Goal: Navigation & Orientation: Find specific page/section

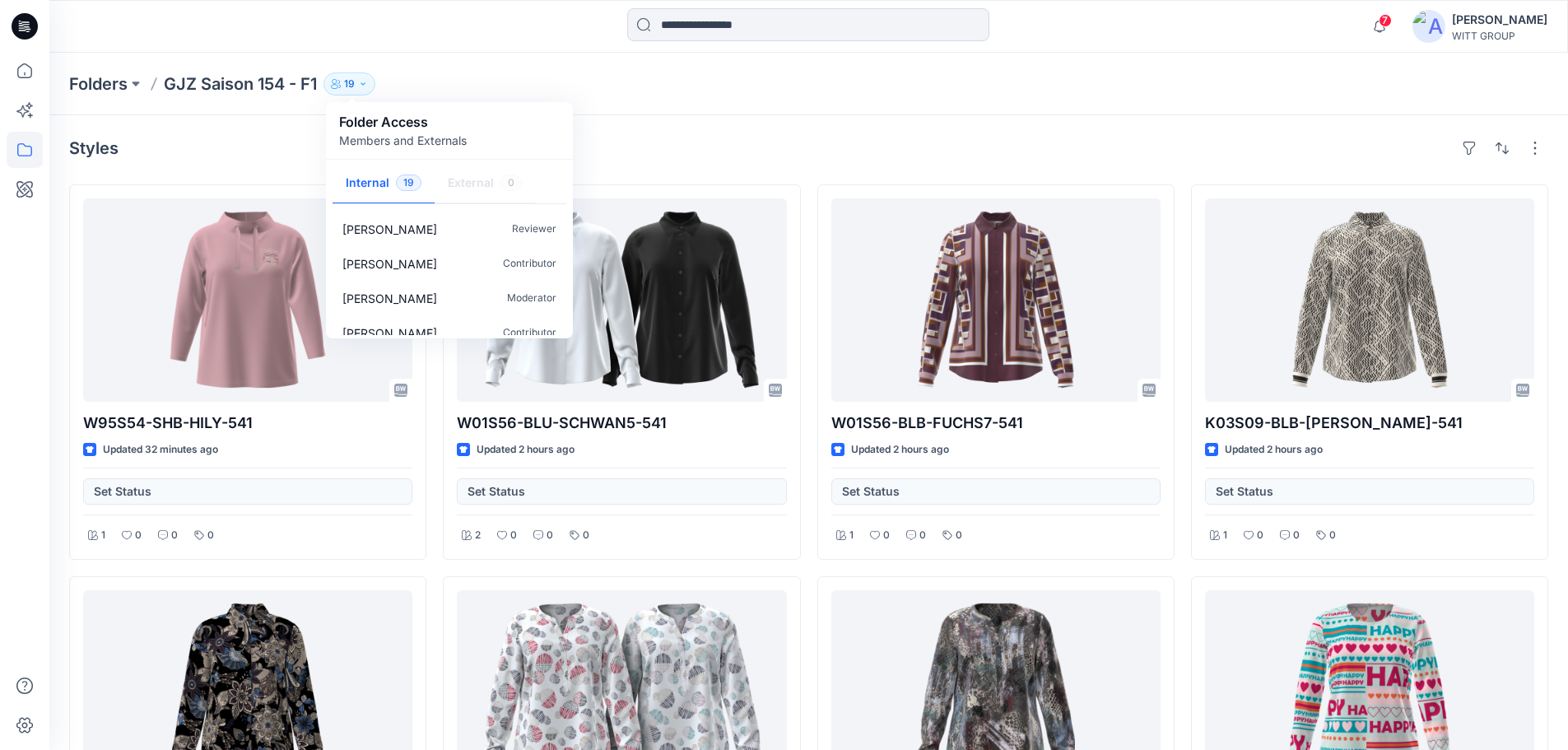
scroll to position [286, 0]
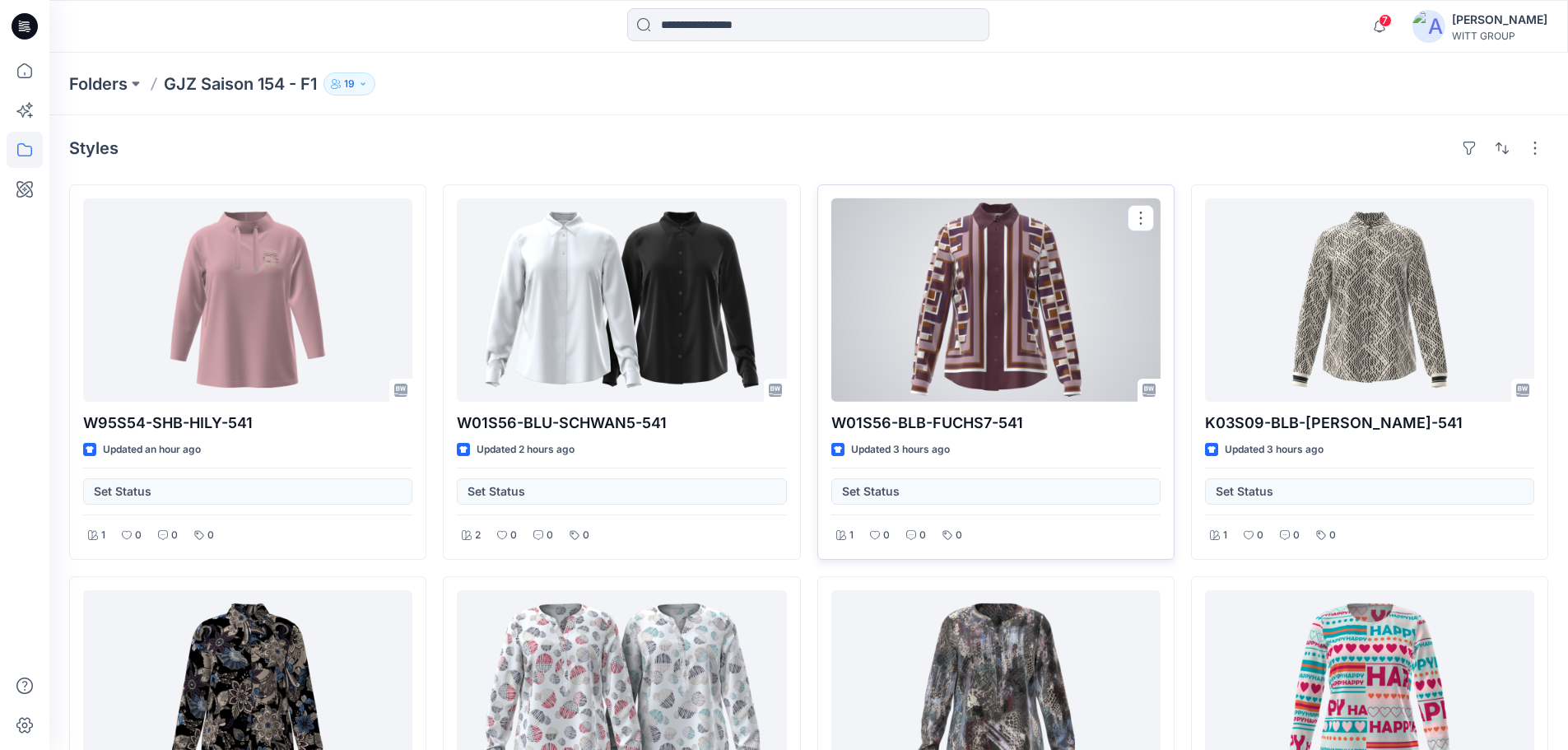
click at [1002, 244] on div at bounding box center [996, 300] width 329 height 203
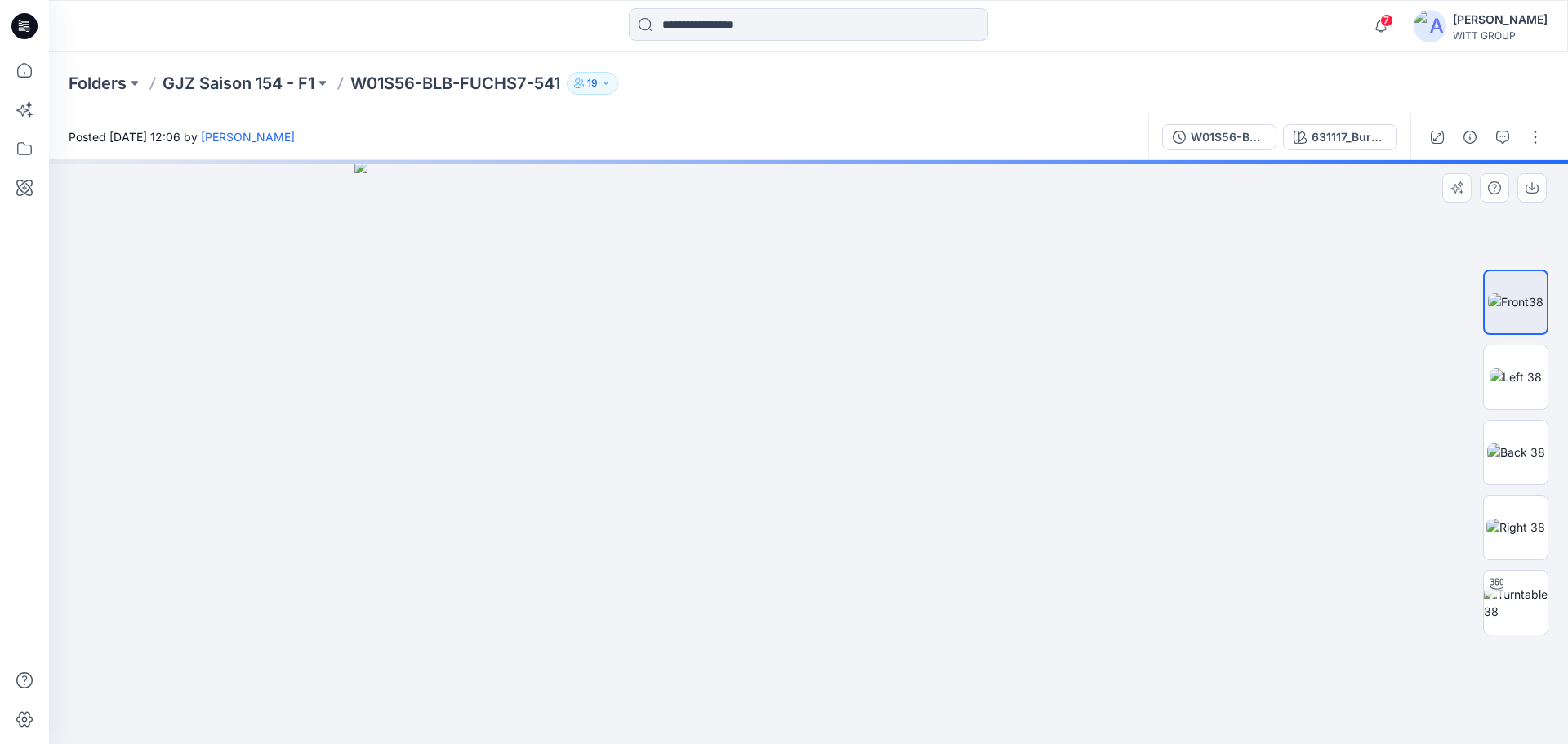
drag, startPoint x: 813, startPoint y: 223, endPoint x: 778, endPoint y: 561, distance: 339.8
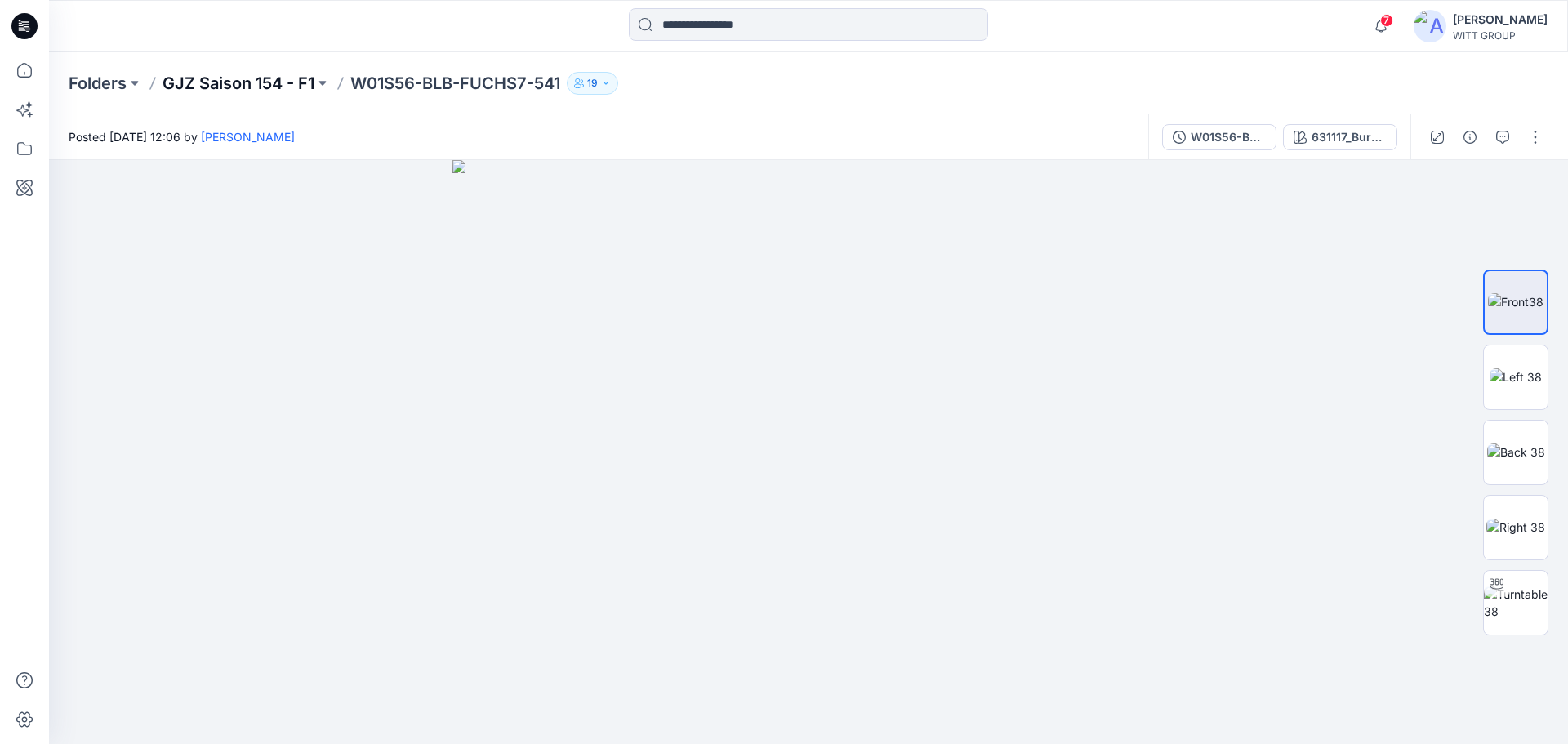
click at [261, 81] on p "GJZ Saison 154 - F1" at bounding box center [238, 83] width 152 height 23
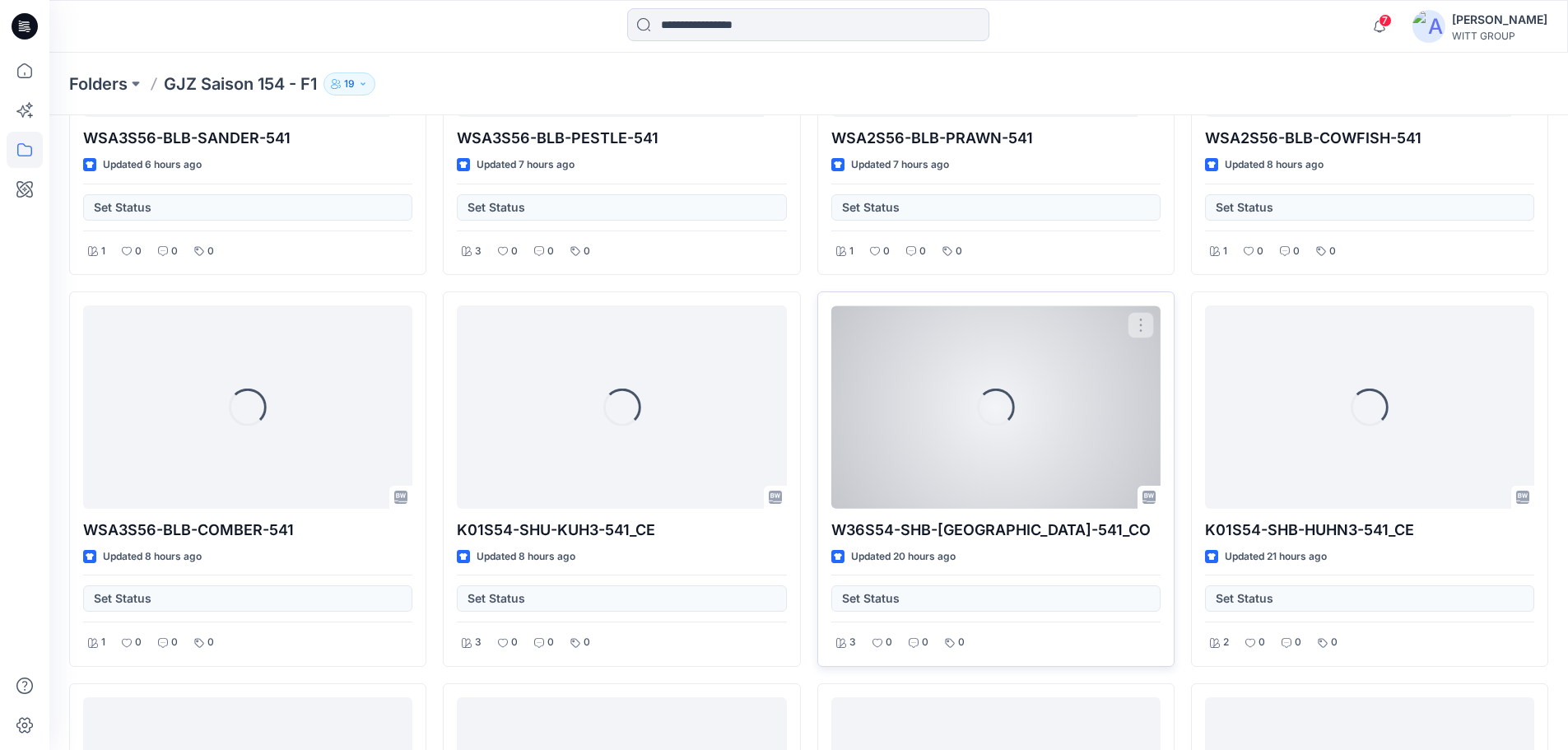
scroll to position [1070, 0]
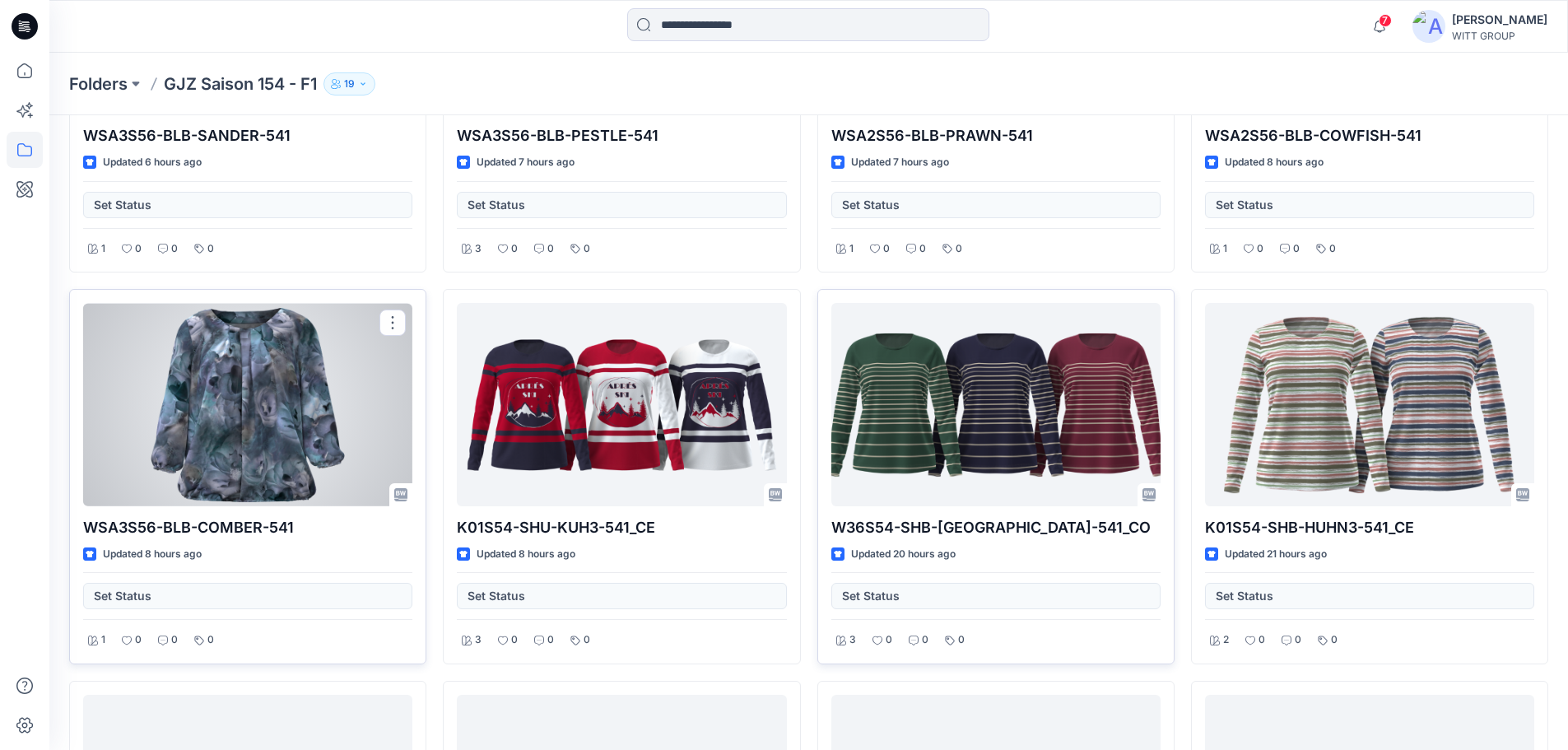
click at [173, 354] on div at bounding box center [247, 404] width 329 height 203
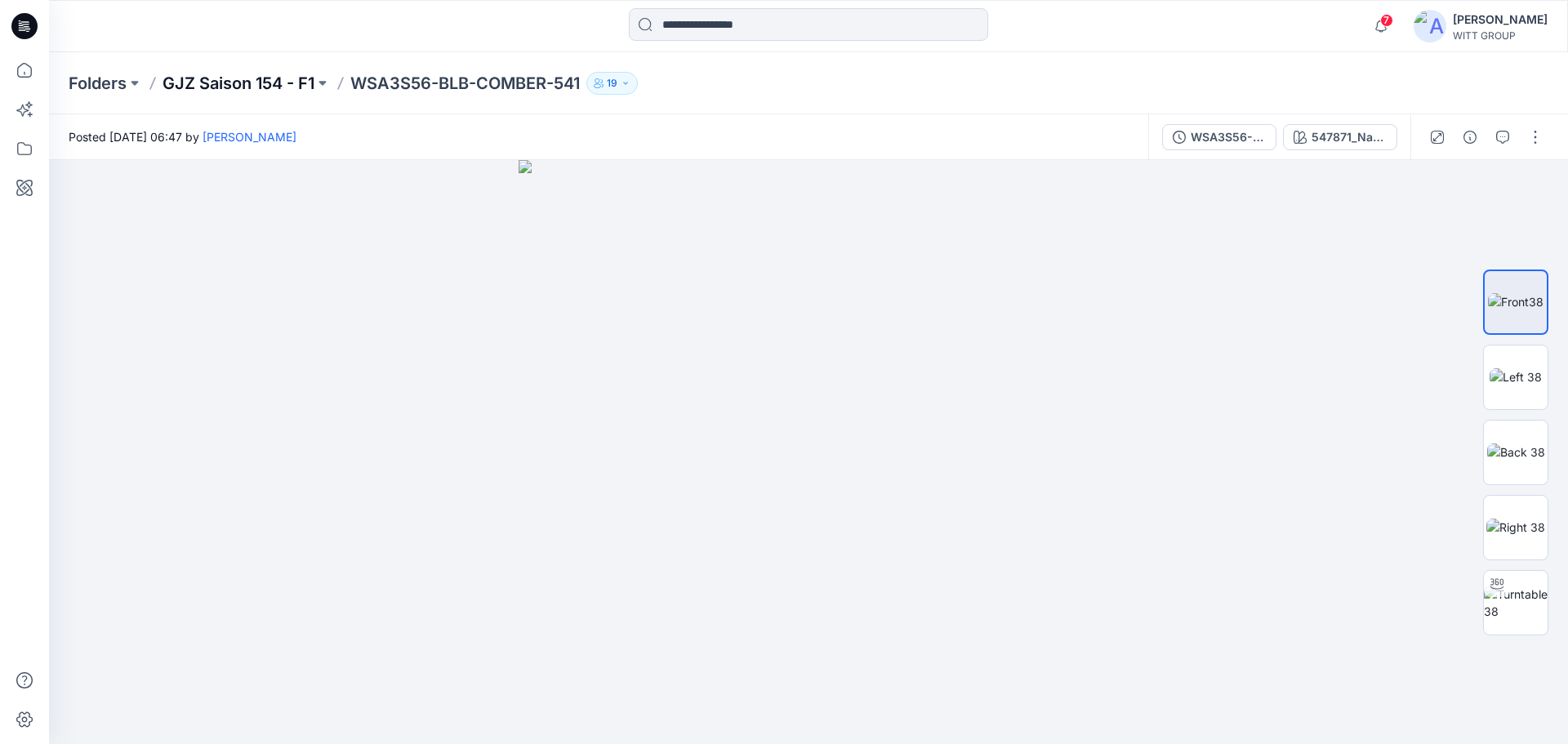
click at [253, 80] on p "GJZ Saison 154 - F1" at bounding box center [238, 83] width 152 height 23
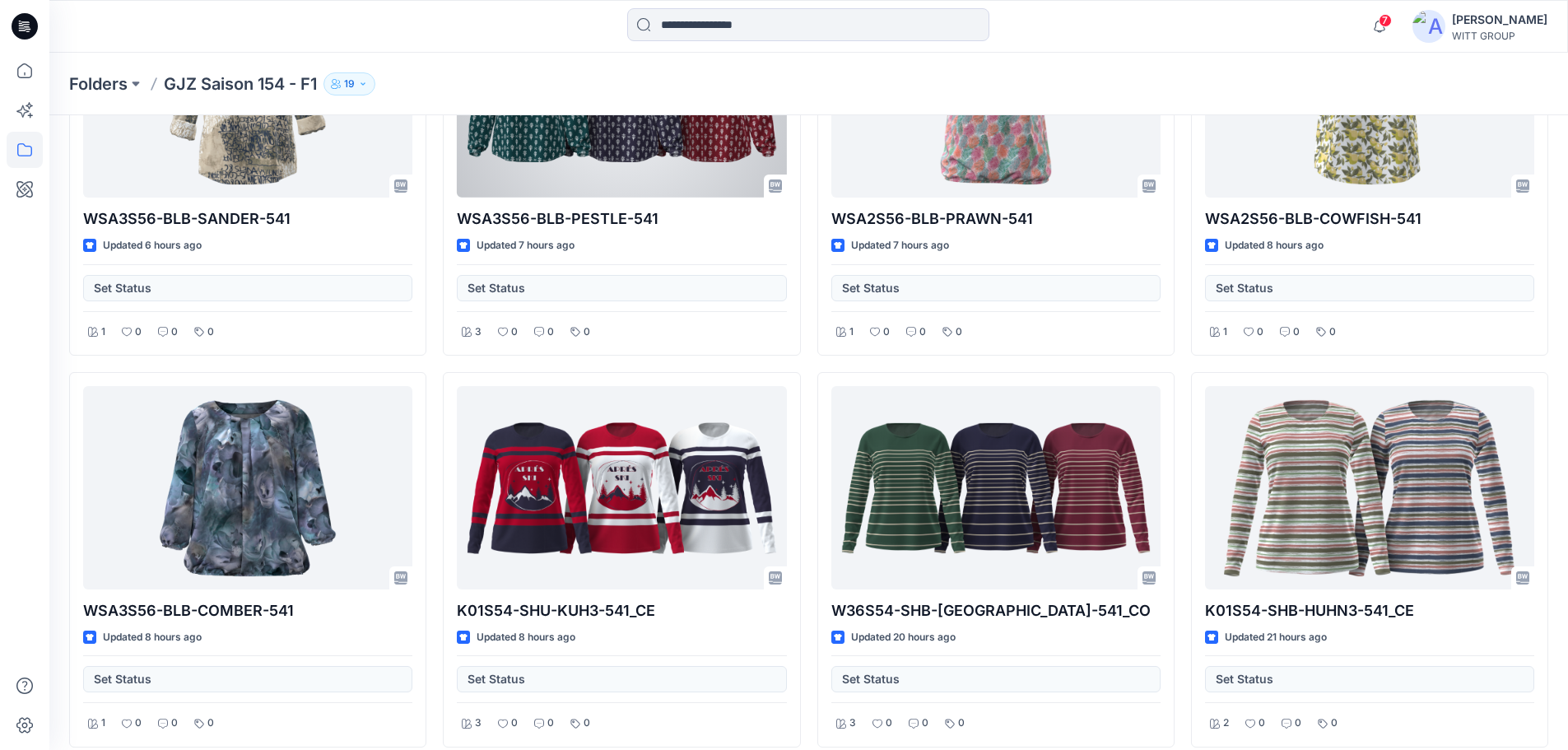
scroll to position [988, 0]
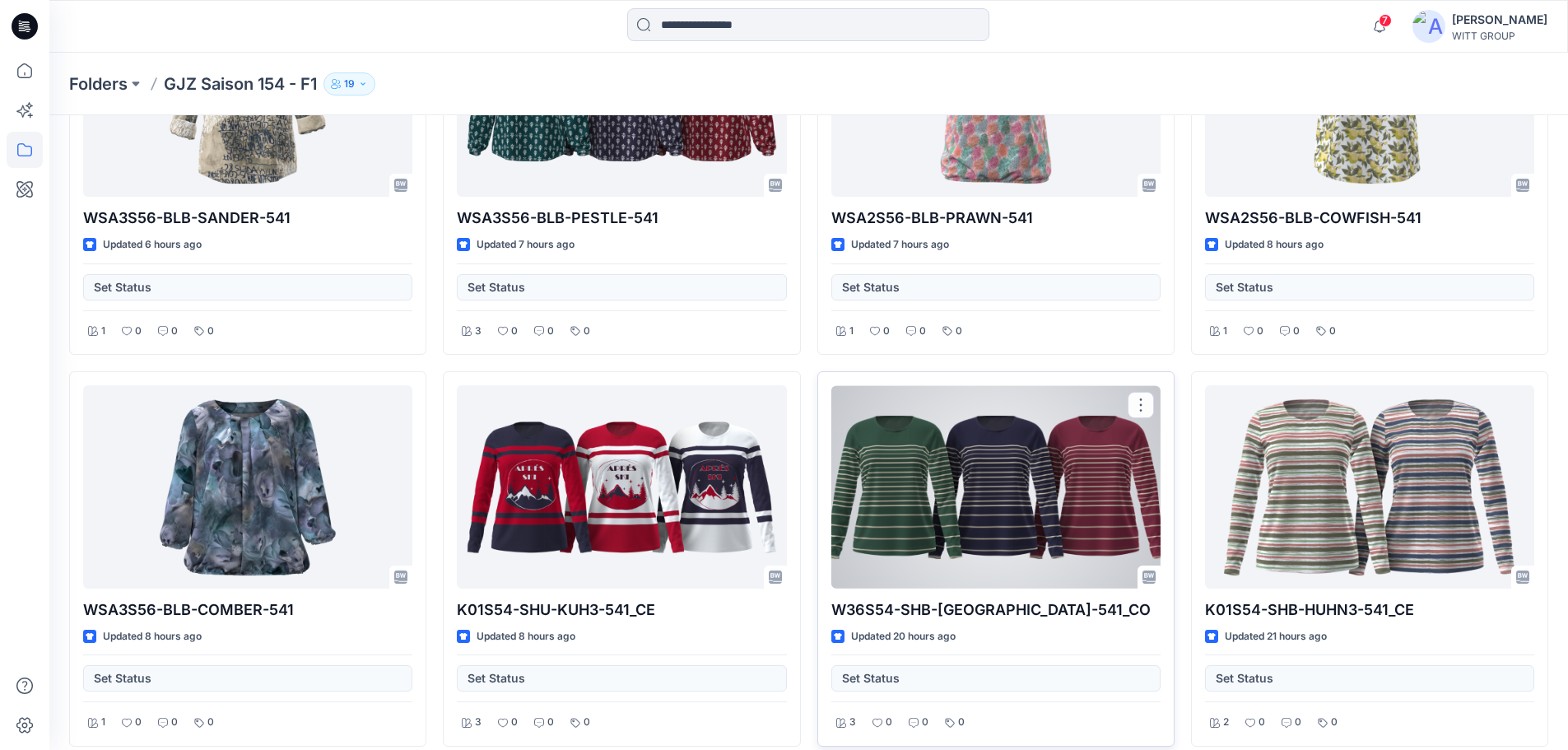
click at [961, 412] on div at bounding box center [996, 487] width 329 height 203
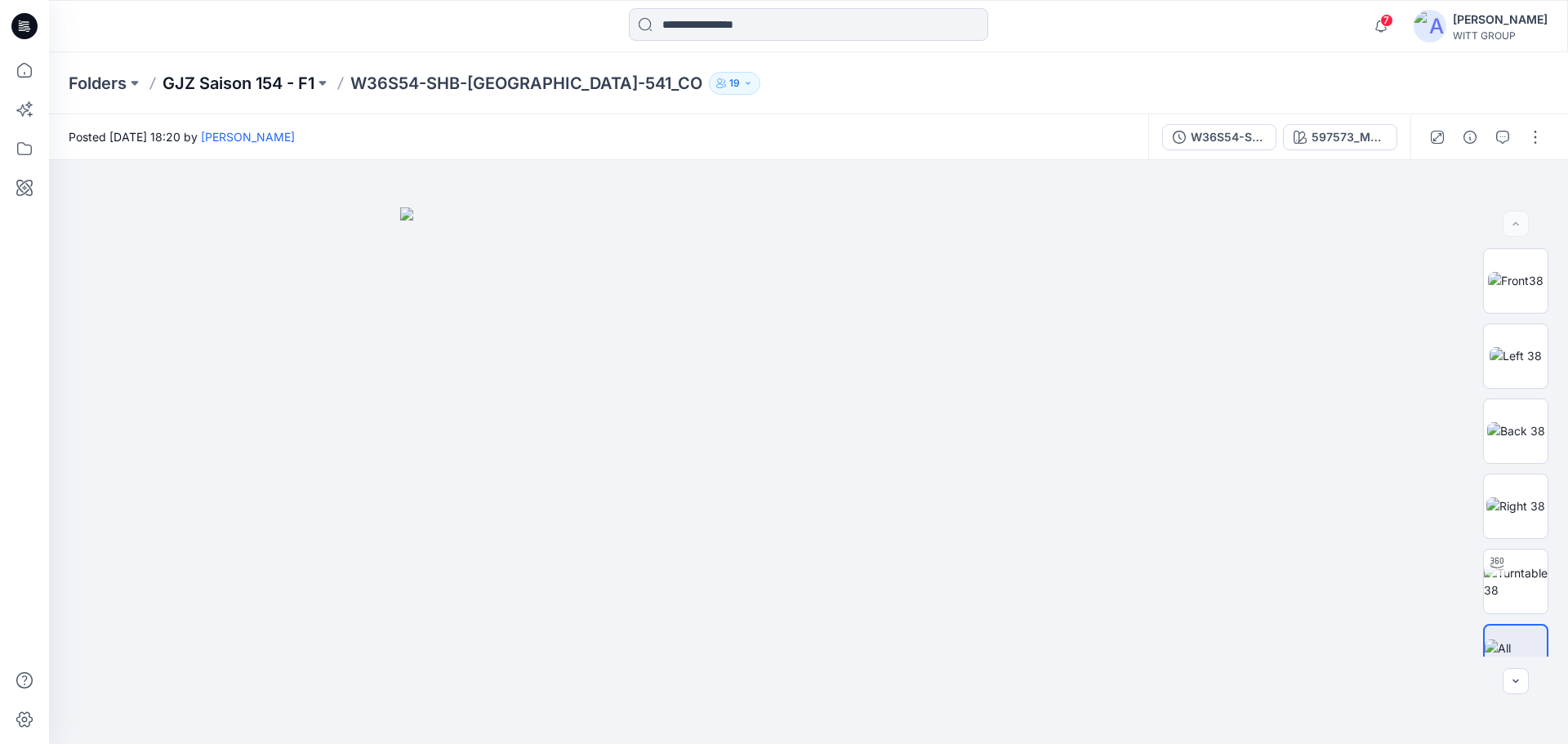
click at [284, 83] on p "GJZ Saison 154 - F1" at bounding box center [238, 83] width 152 height 23
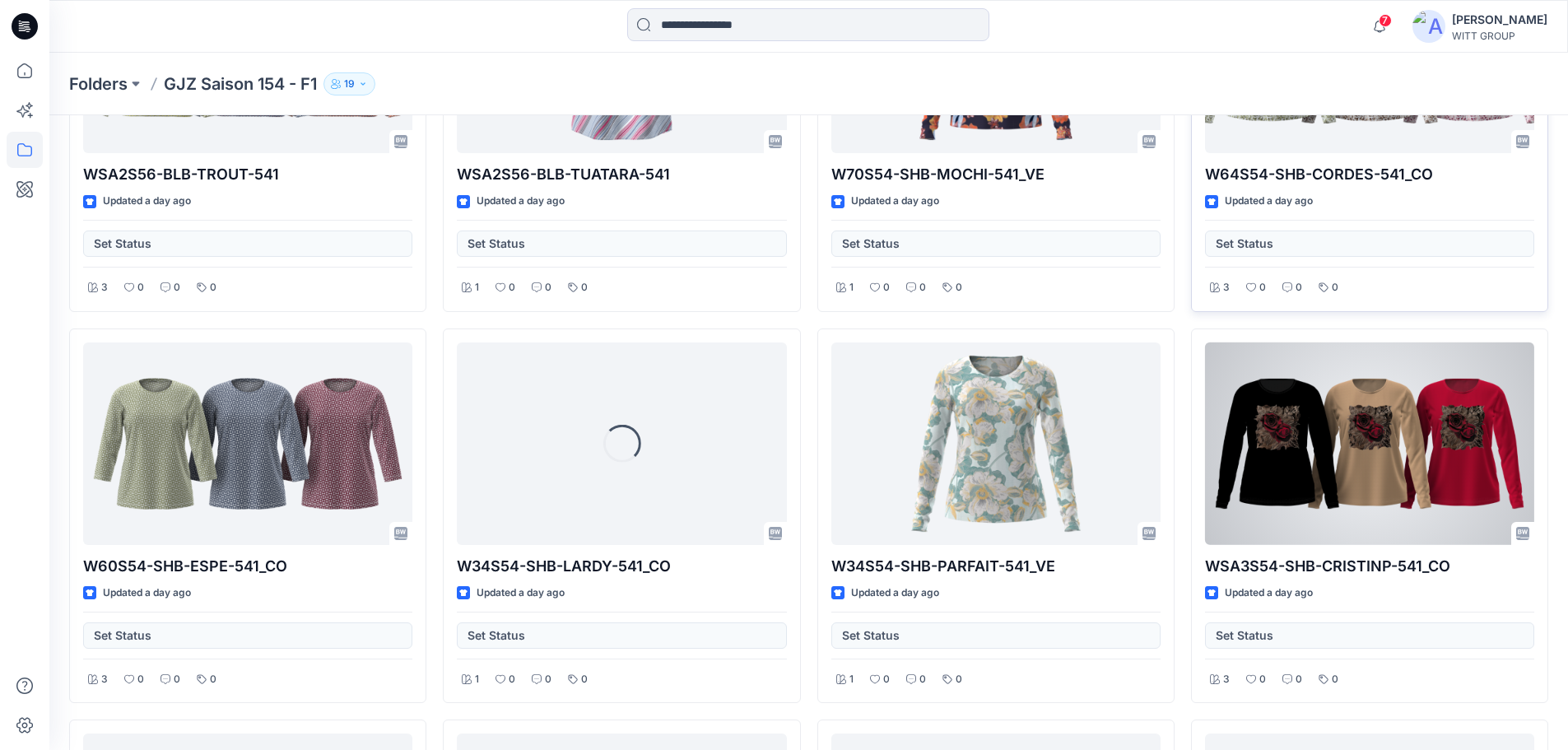
scroll to position [2260, 0]
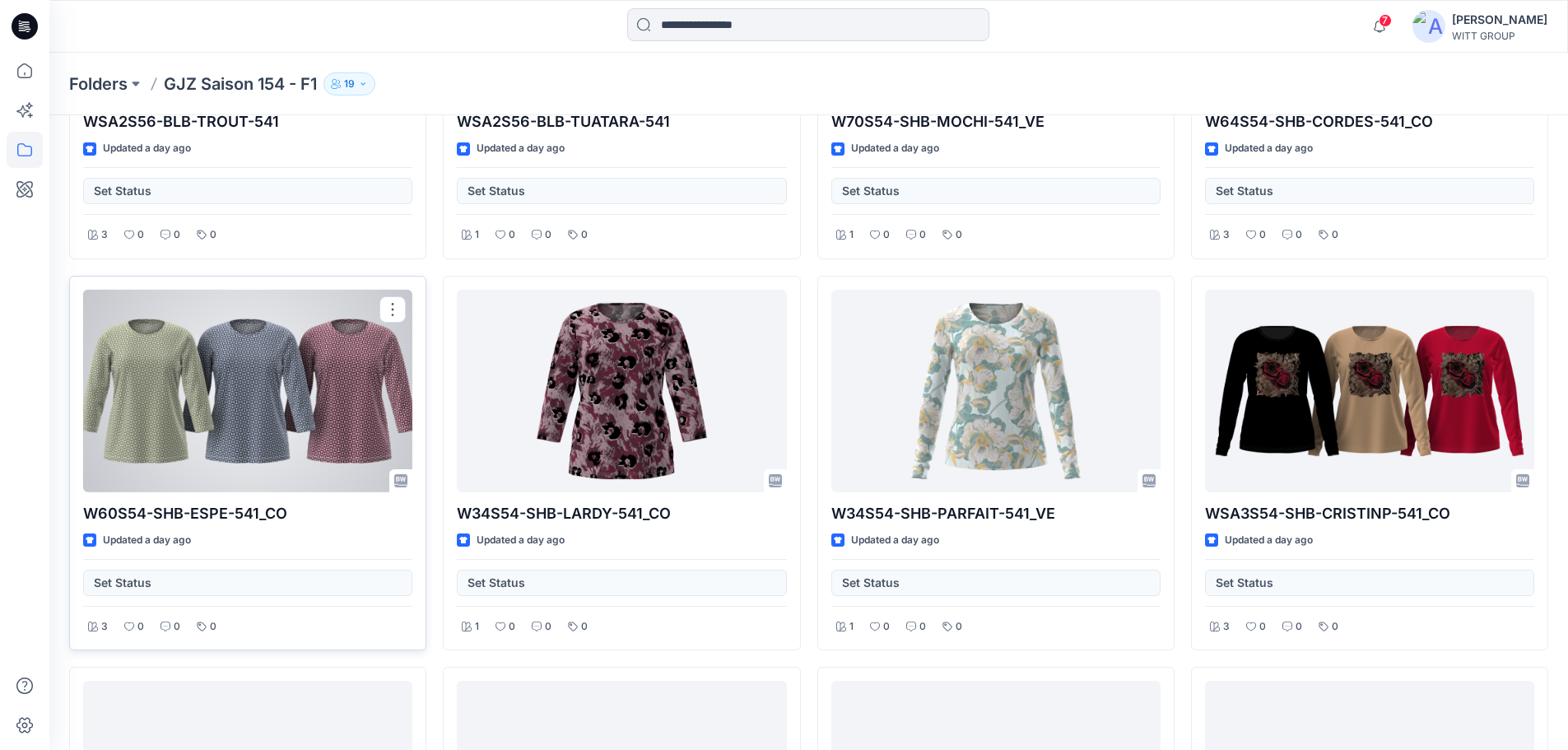
click at [223, 381] on div at bounding box center [247, 392] width 329 height 203
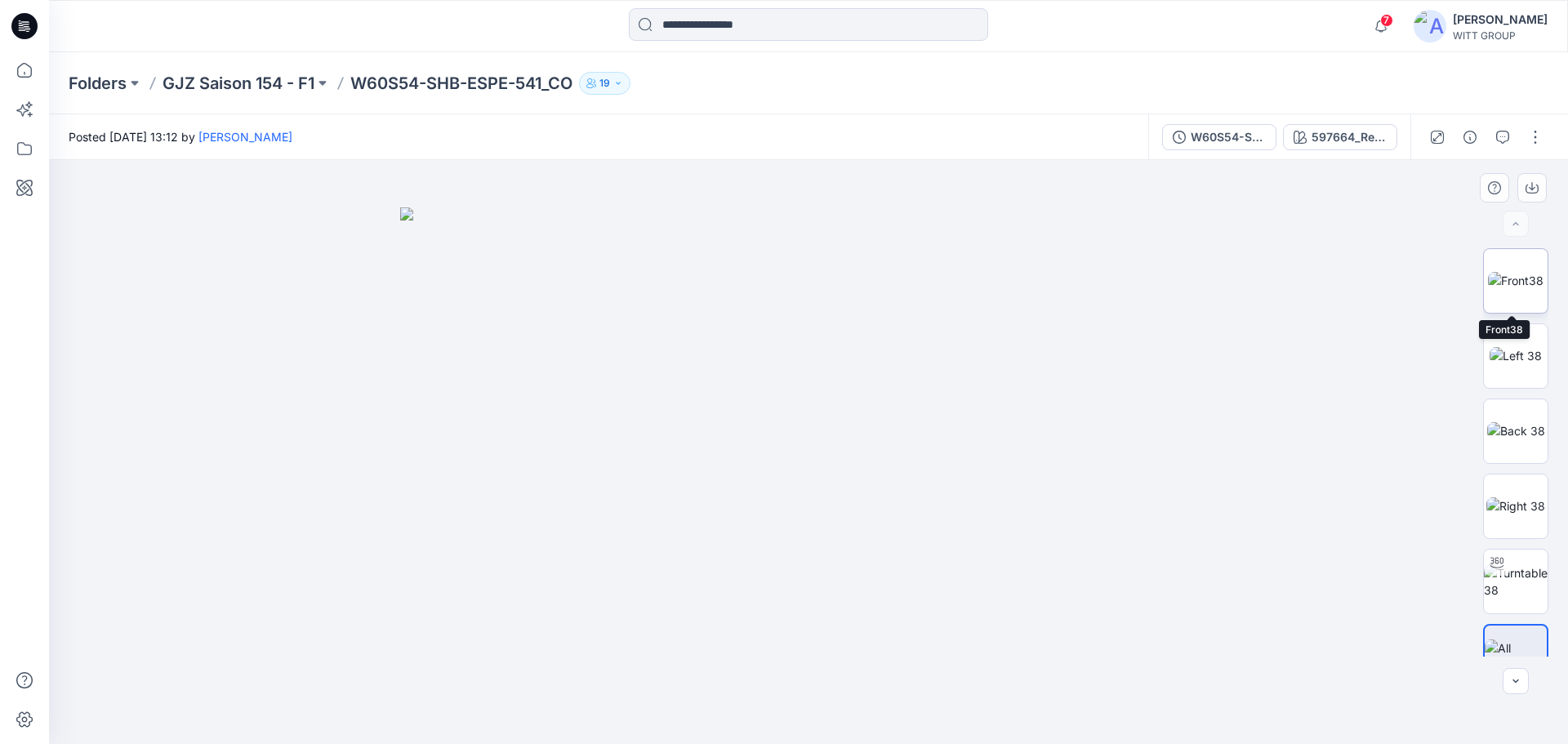
click at [1512, 272] on img at bounding box center [1515, 281] width 55 height 17
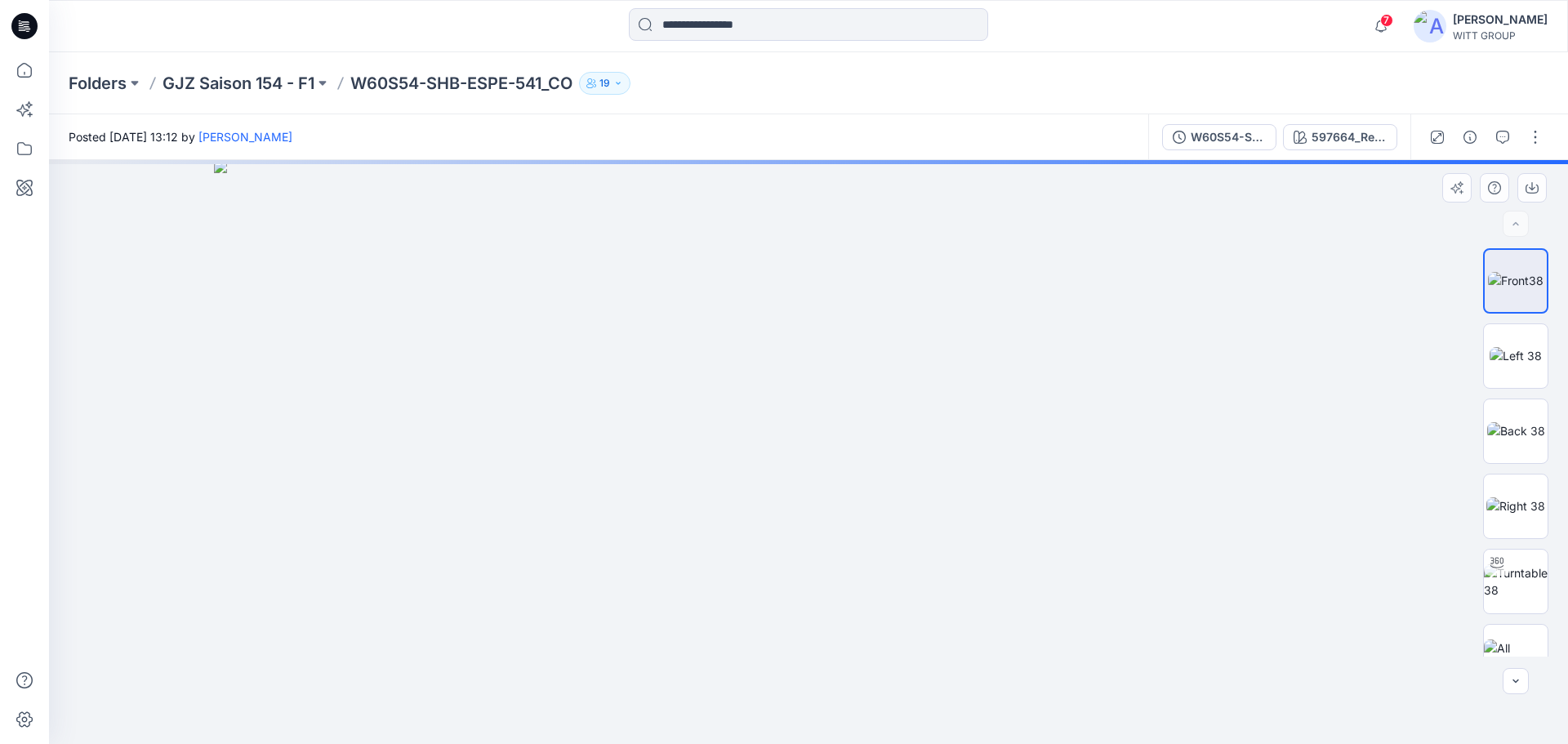
drag, startPoint x: 813, startPoint y: 196, endPoint x: 803, endPoint y: 678, distance: 482.1
drag, startPoint x: 802, startPoint y: 218, endPoint x: 767, endPoint y: 346, distance: 132.7
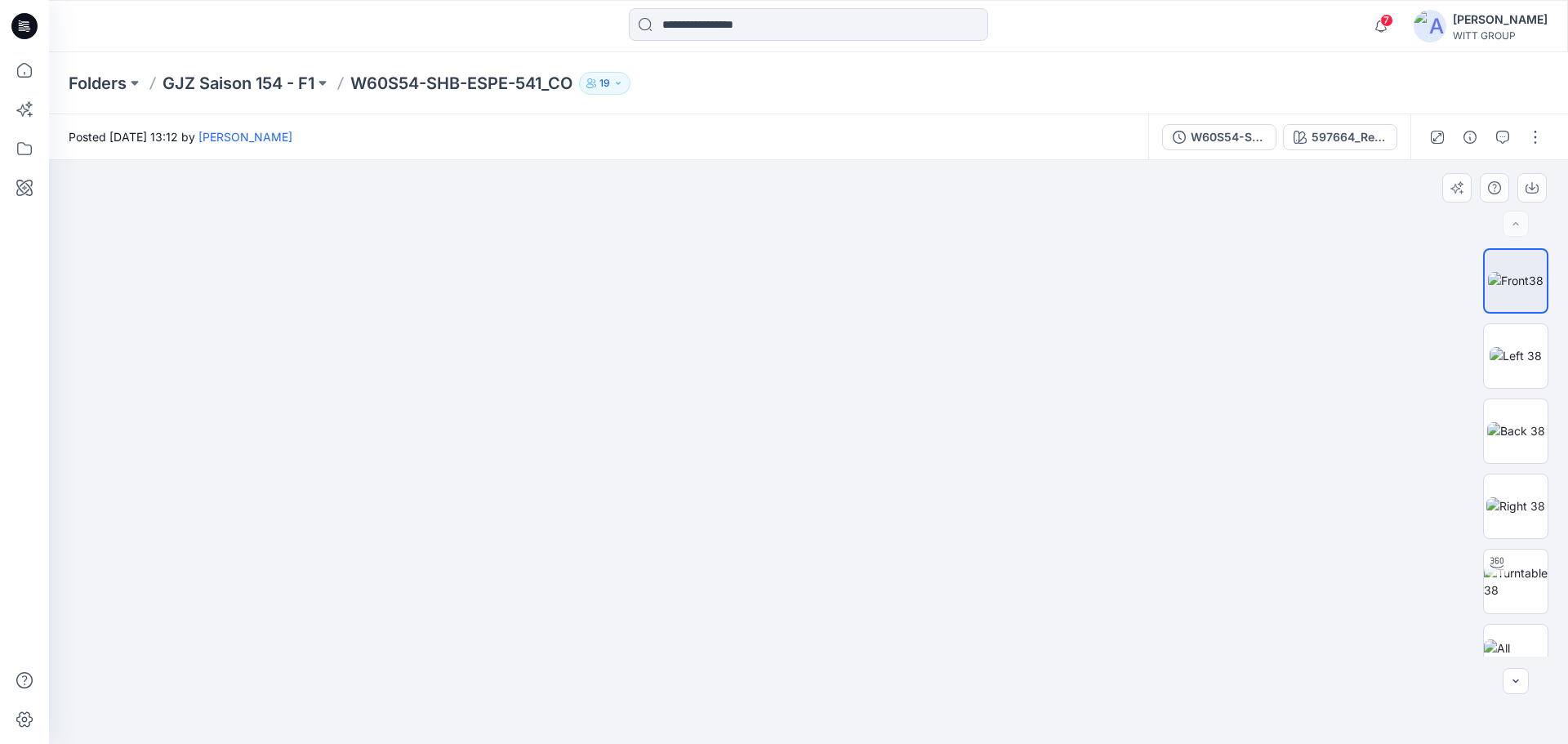
drag, startPoint x: 961, startPoint y: 307, endPoint x: 889, endPoint y: 543, distance: 246.7
drag, startPoint x: 775, startPoint y: 192, endPoint x: 743, endPoint y: 351, distance: 162.2
drag, startPoint x: 830, startPoint y: 221, endPoint x: 804, endPoint y: 304, distance: 87.0
drag, startPoint x: 813, startPoint y: 244, endPoint x: 786, endPoint y: 295, distance: 57.7
click at [786, 295] on img at bounding box center [809, 451] width 846 height 584
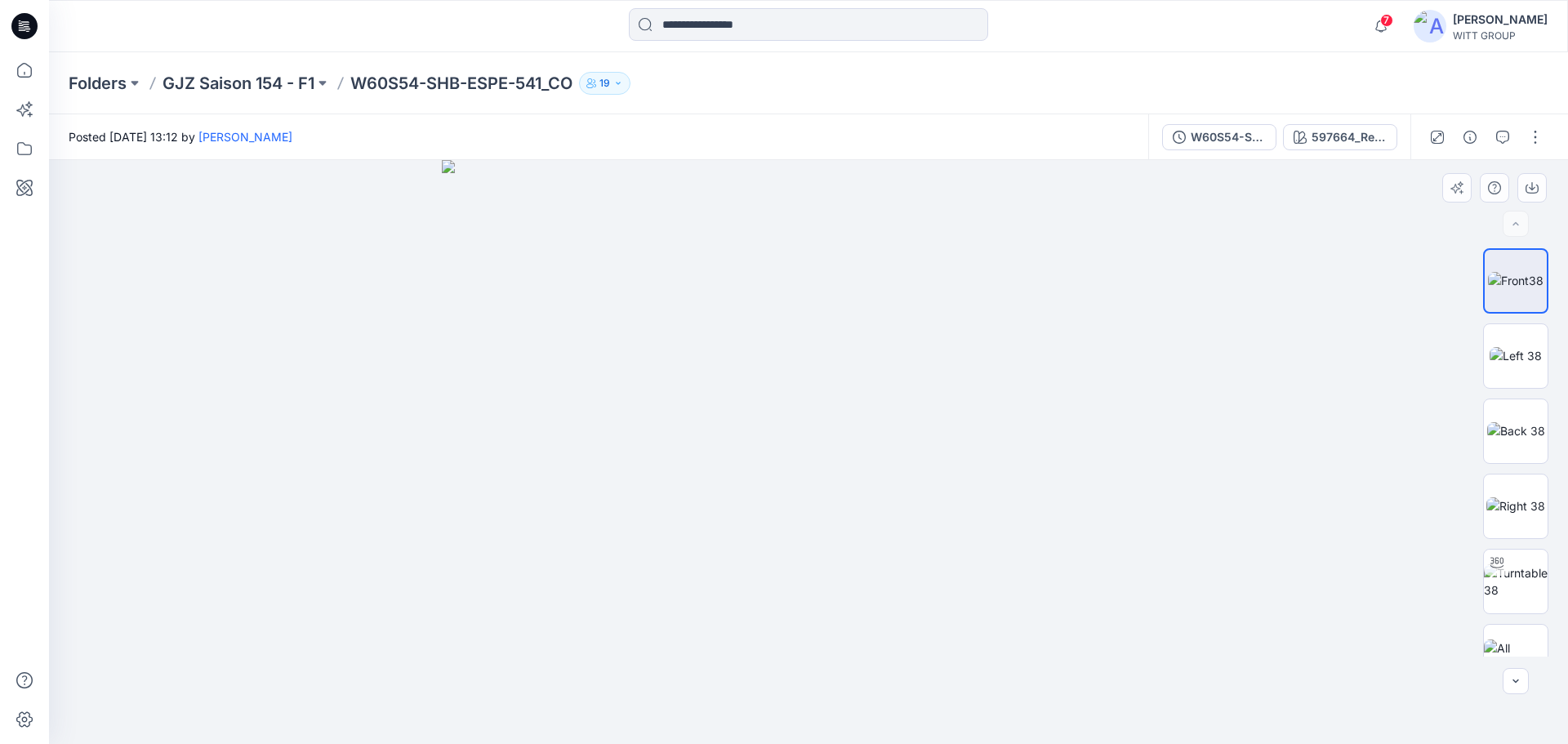
drag, startPoint x: 815, startPoint y: 215, endPoint x: 817, endPoint y: 367, distance: 152.0
click at [274, 79] on p "GJZ Saison 154 - F1" at bounding box center [238, 83] width 152 height 23
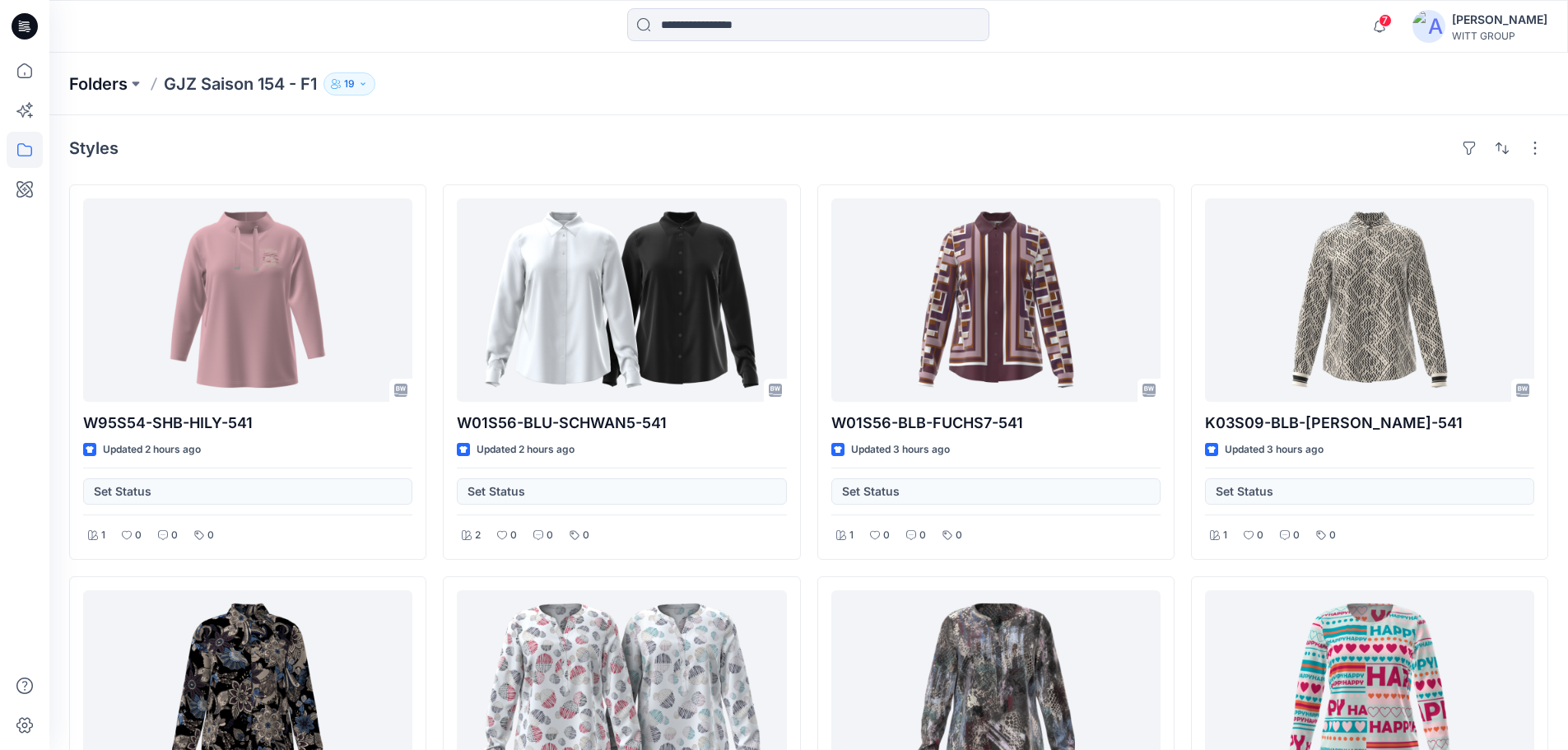
click at [103, 85] on p "Folders" at bounding box center [99, 84] width 59 height 23
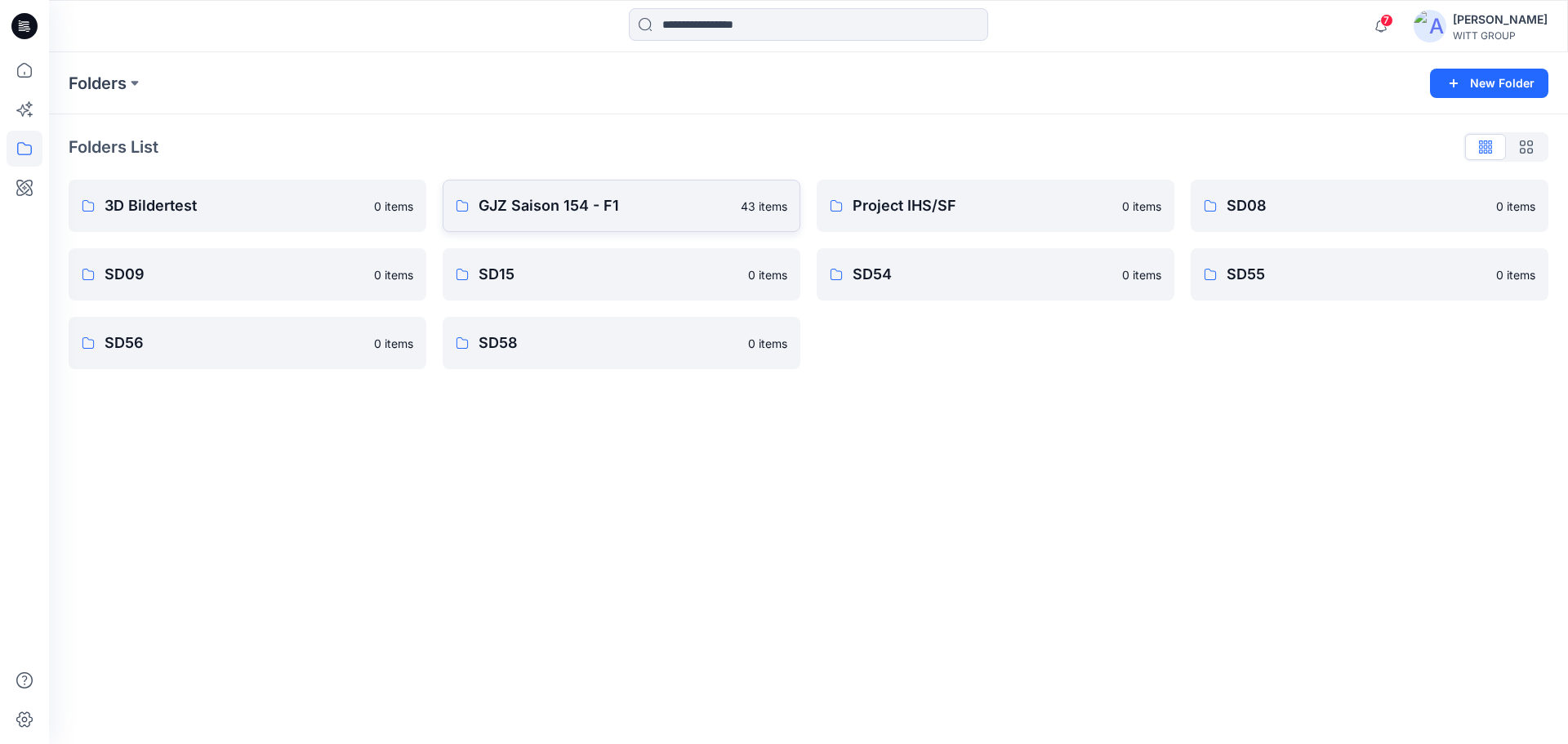
click at [691, 211] on p "GJZ Saison 154 - F1" at bounding box center [604, 206] width 253 height 23
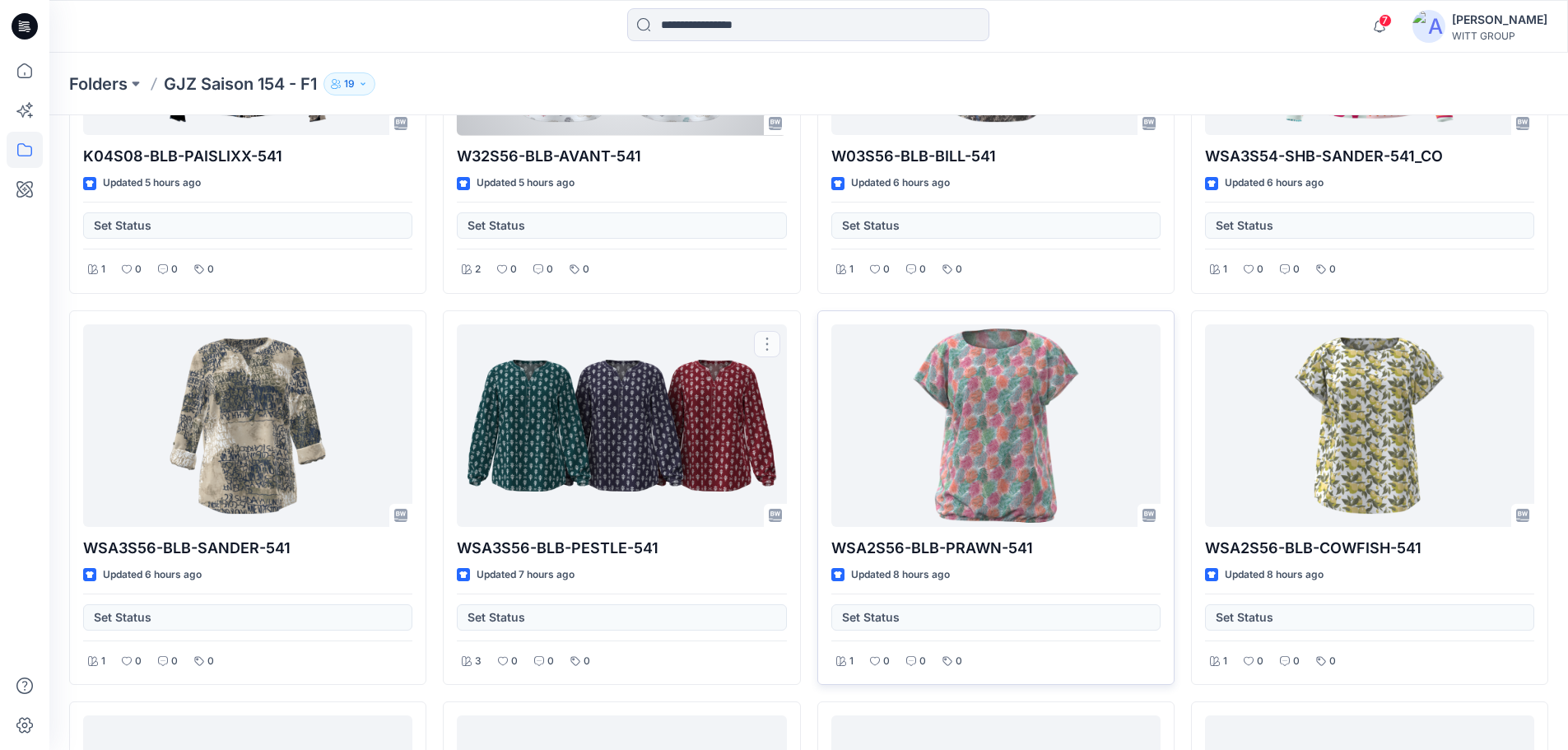
scroll to position [672, 0]
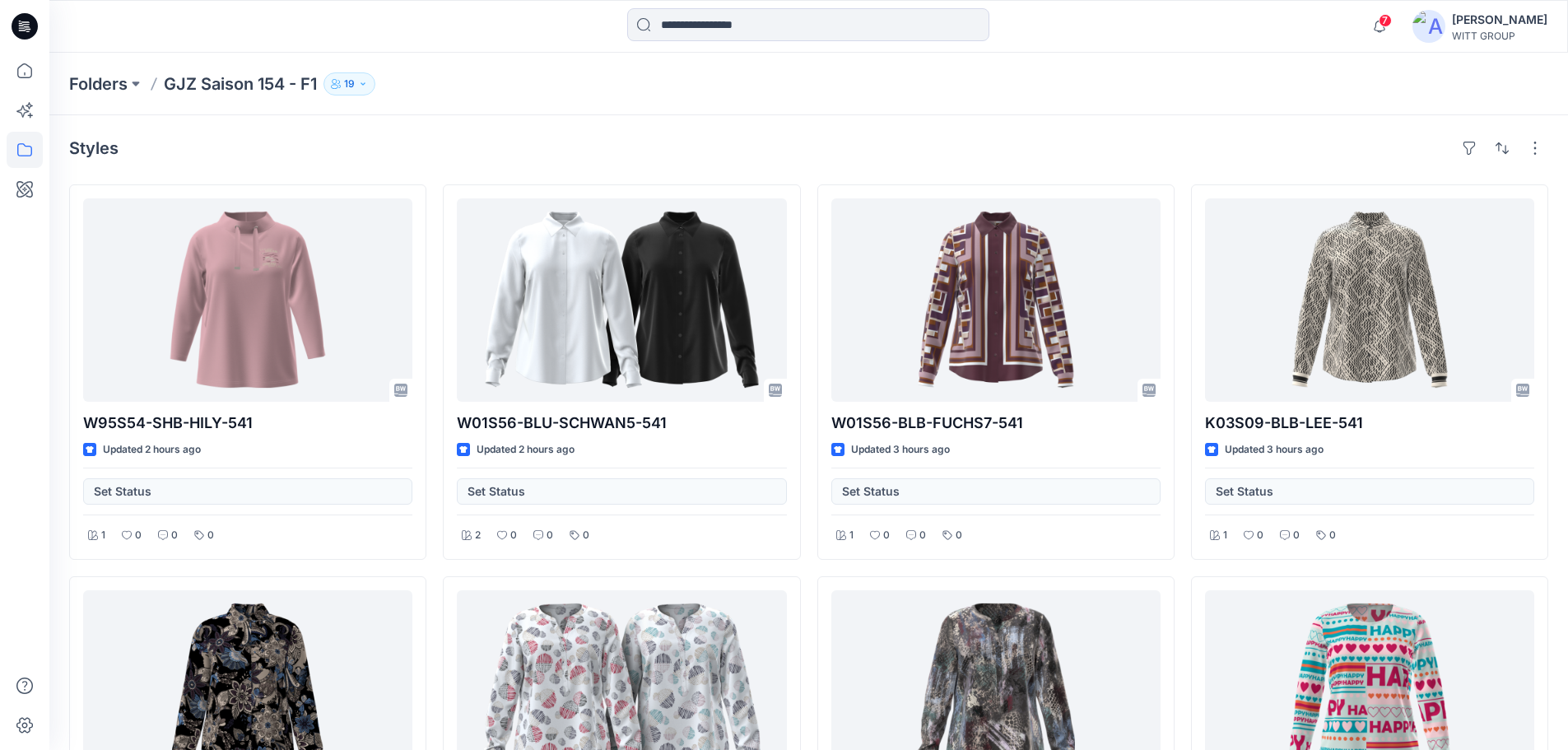
click at [358, 76] on button "19" at bounding box center [349, 84] width 52 height 23
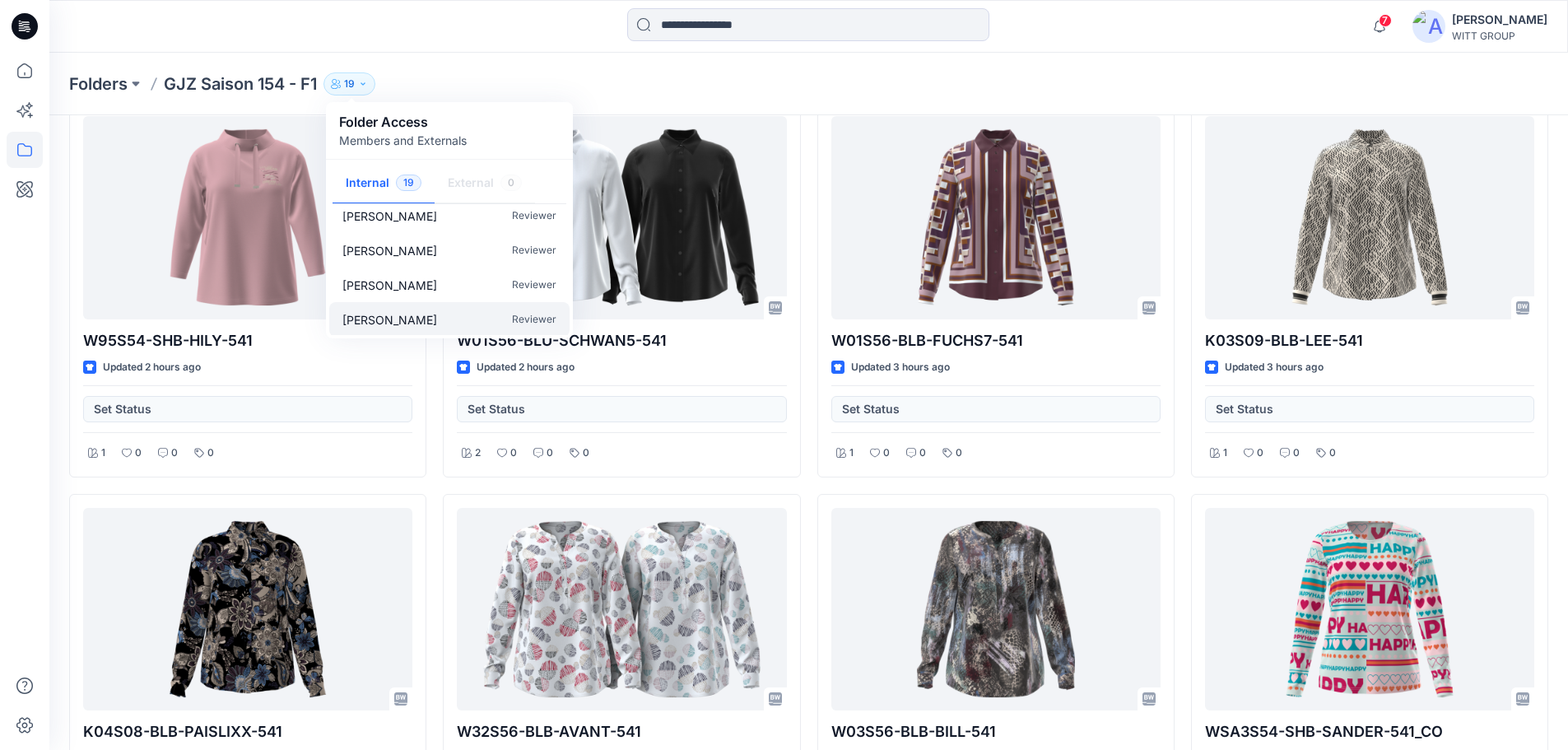
scroll to position [122, 0]
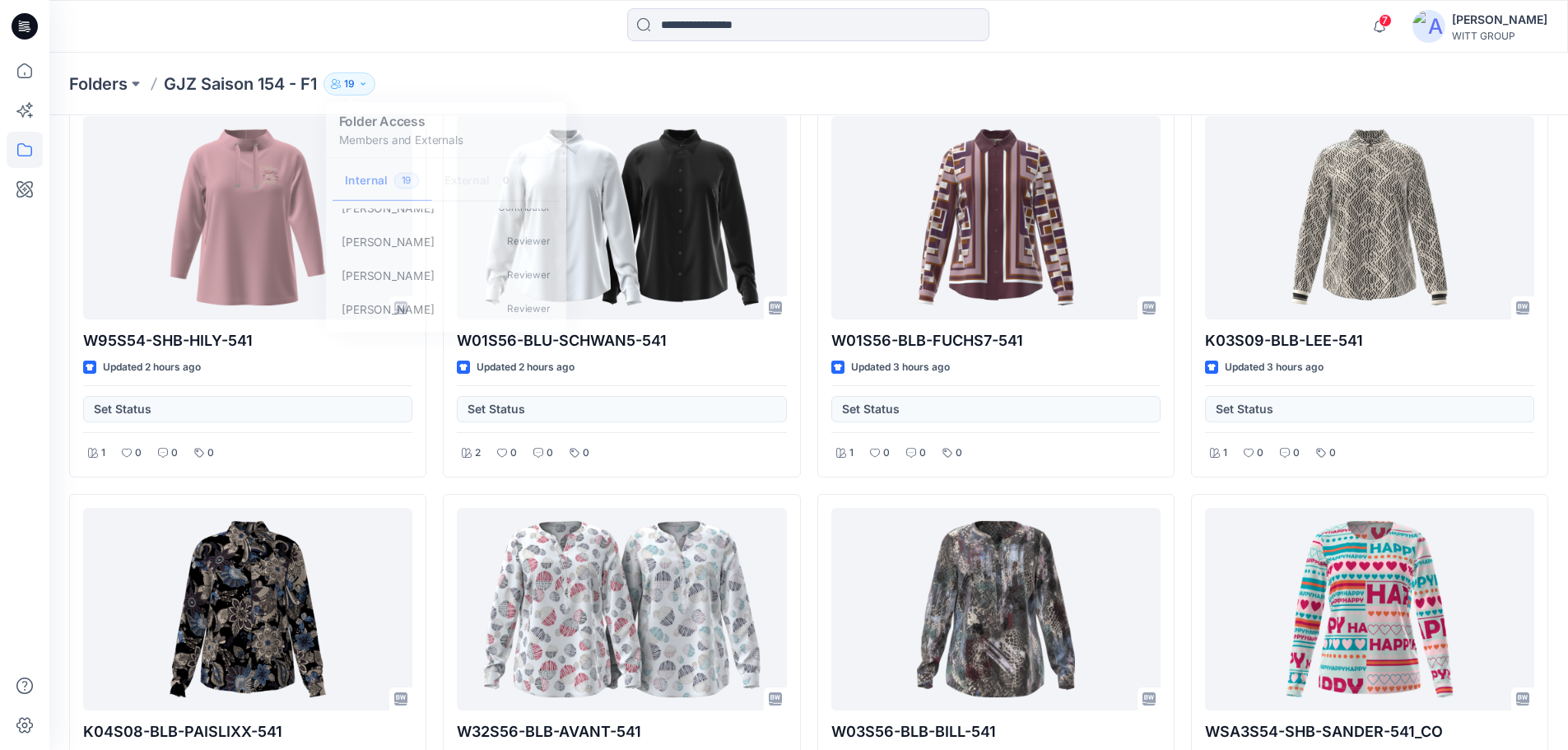
click at [1110, 61] on div "Folders GJZ Saison 154 - F1 19 Folder Access Members and Externals Internal 19 …" at bounding box center [809, 84] width 1519 height 62
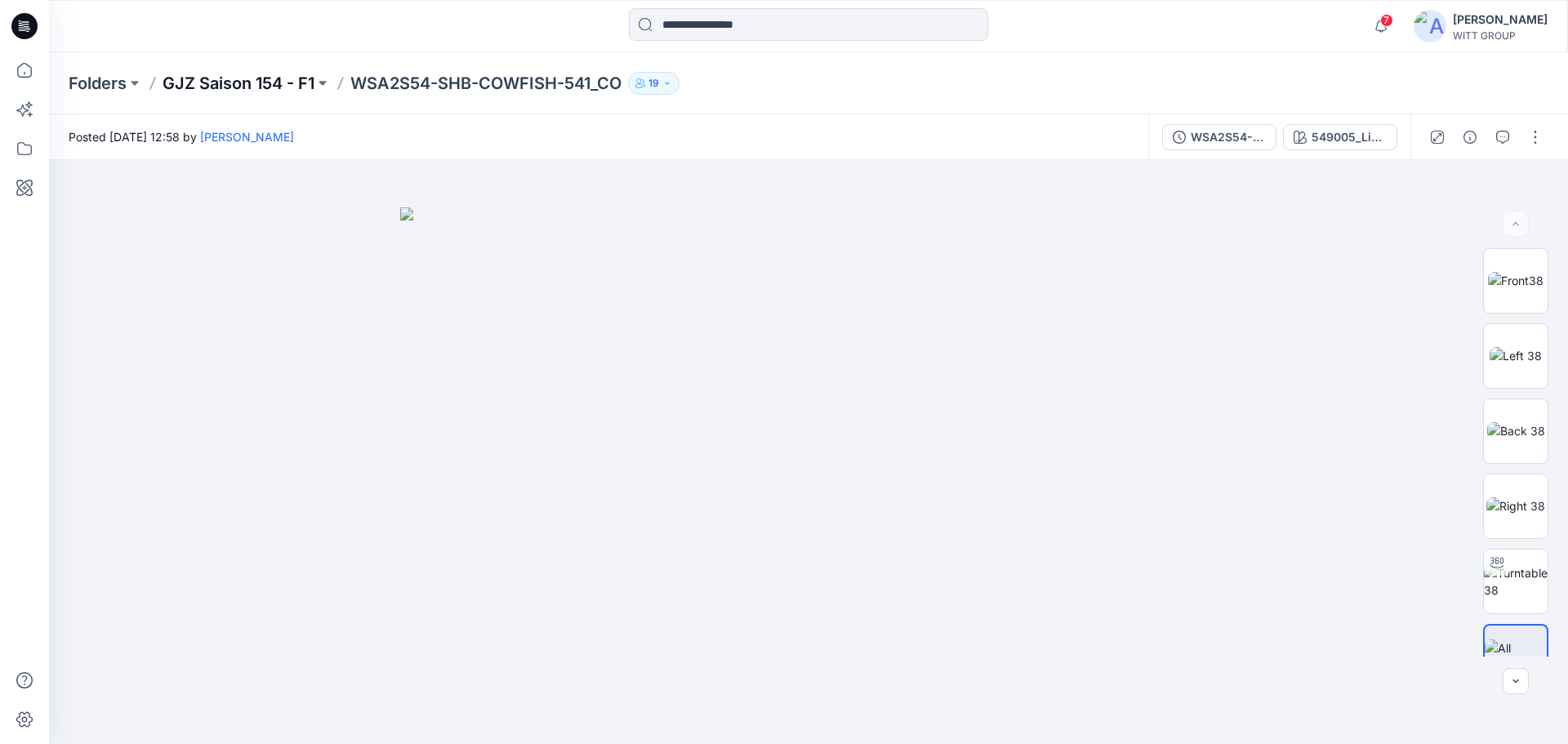
click at [245, 87] on p "GJZ Saison 154 - F1" at bounding box center [238, 83] width 152 height 23
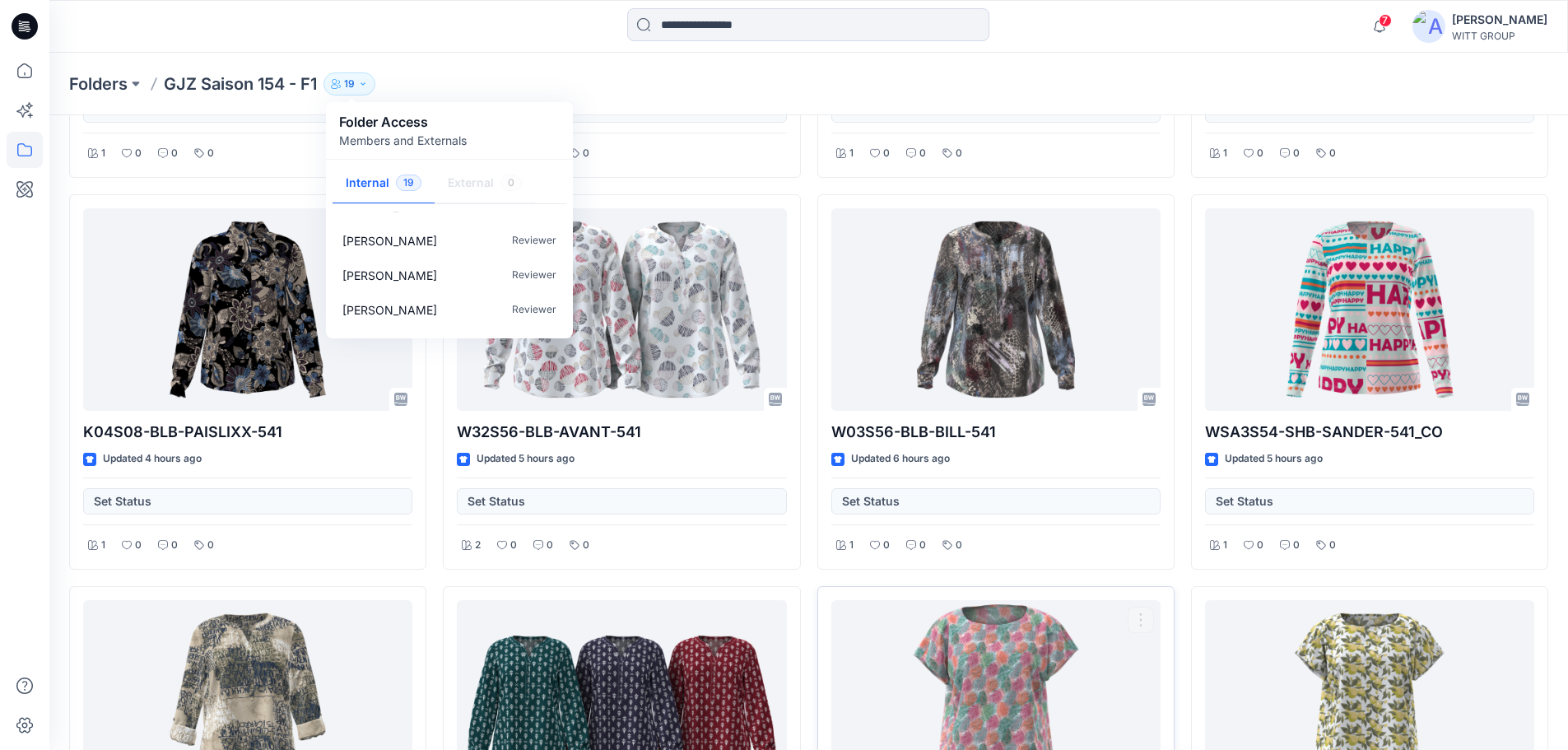
scroll to position [412, 0]
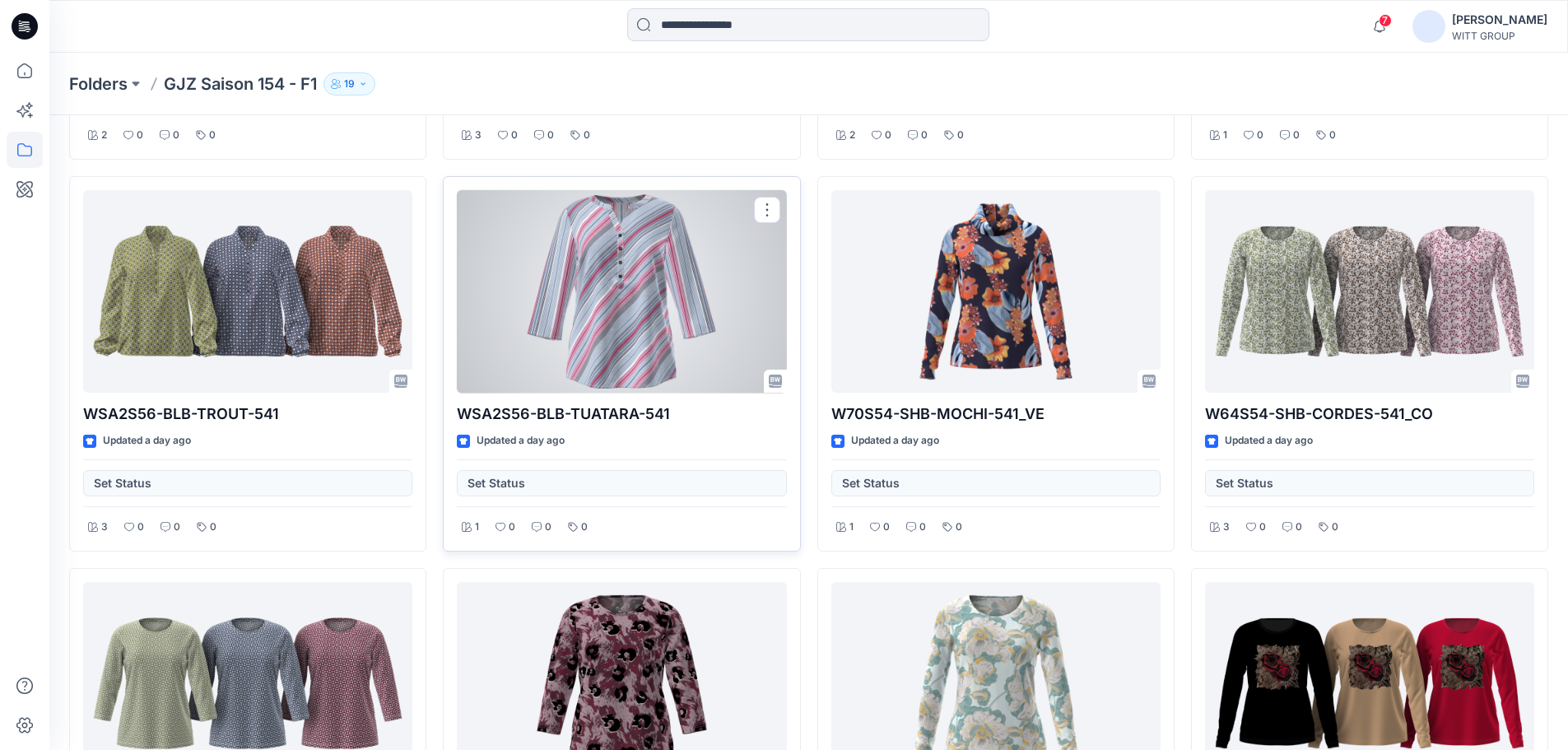
scroll to position [2401, 0]
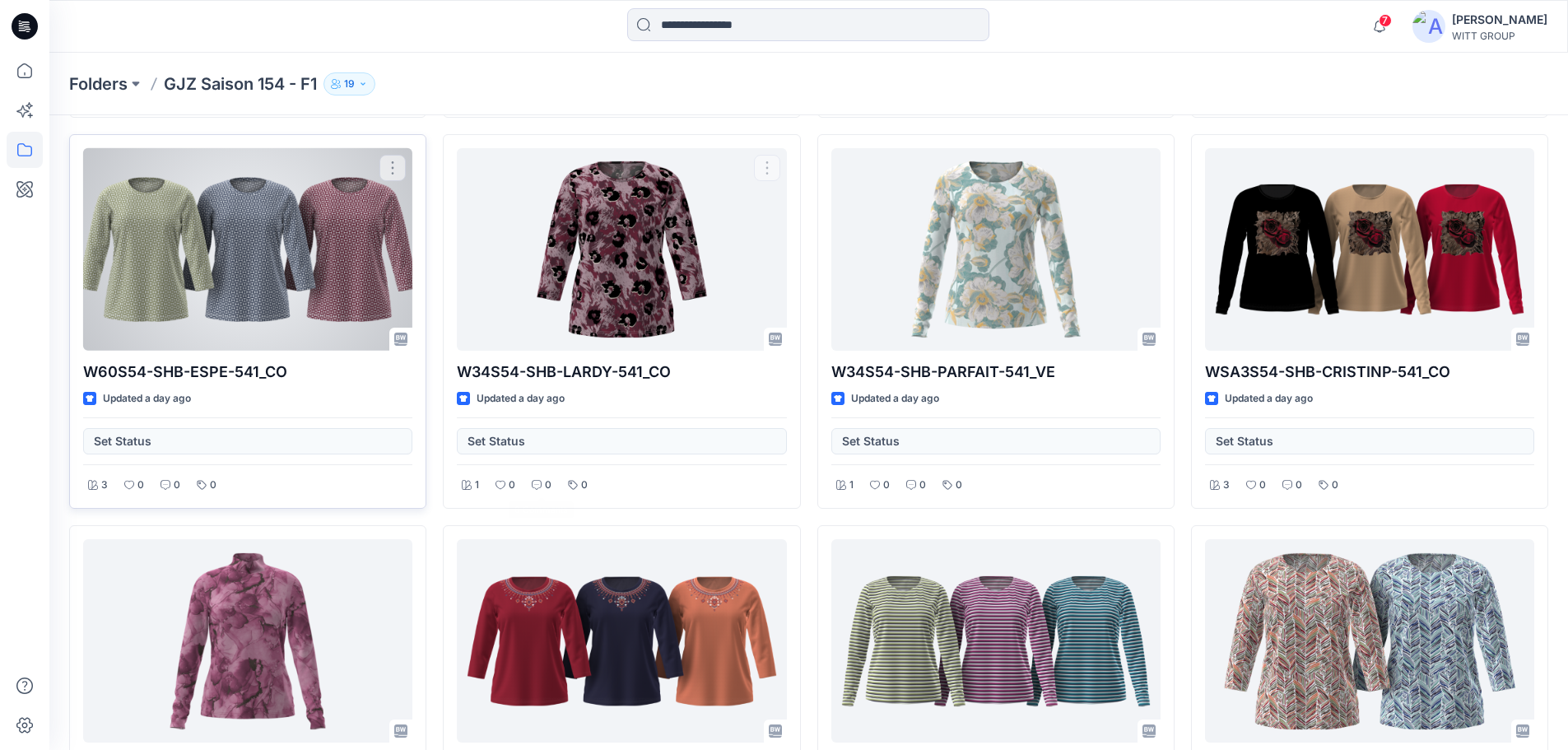
click at [270, 235] on div at bounding box center [247, 250] width 329 height 203
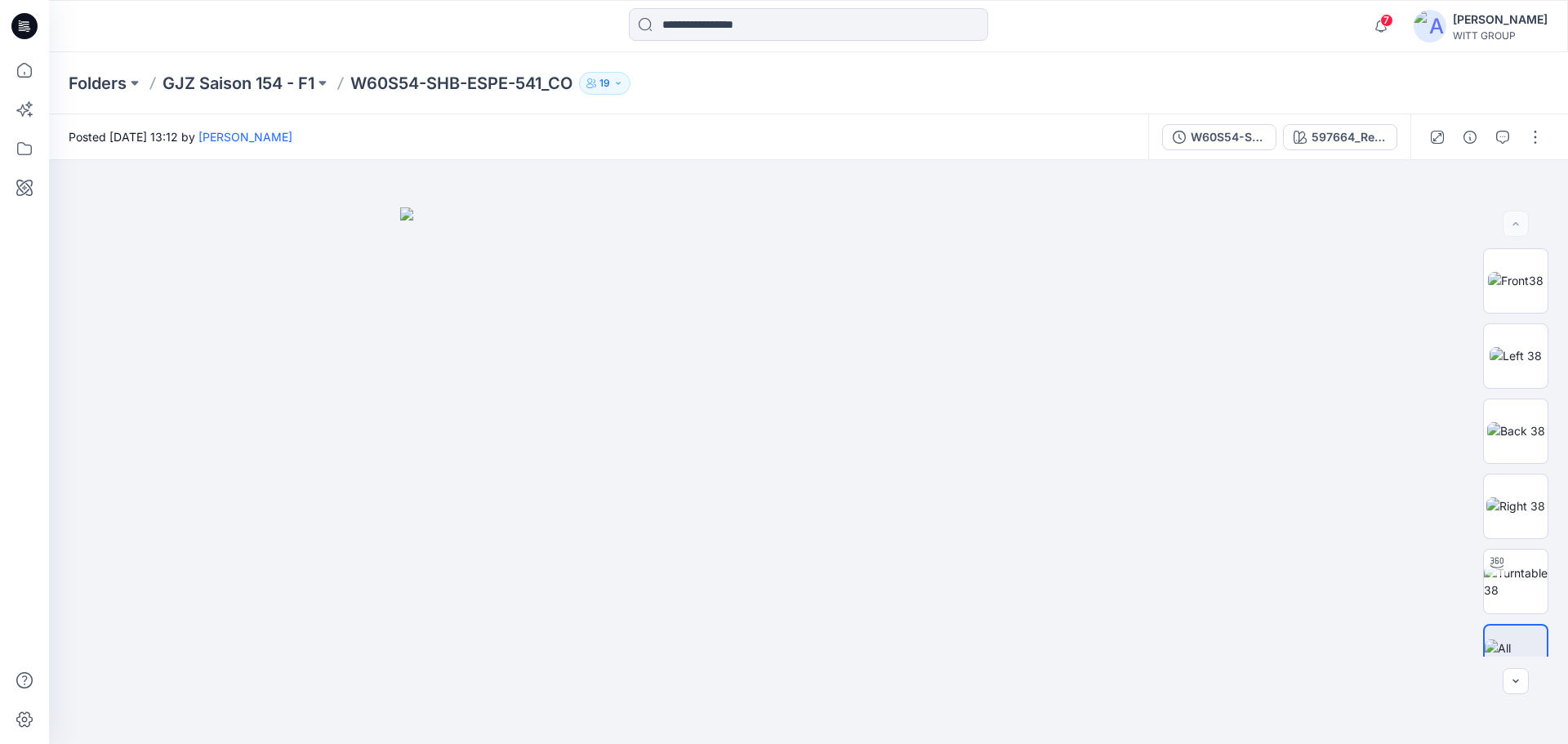
click at [530, 81] on p "W60S54-SHB-ESPE-541_CO" at bounding box center [461, 83] width 222 height 23
